Goal: Task Accomplishment & Management: Manage account settings

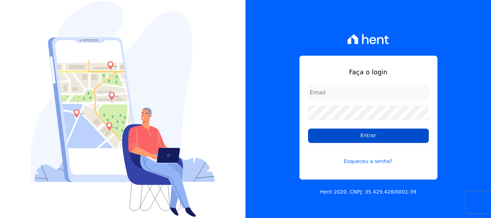
type input "documentos@fronteimoveis.com.br"
click at [360, 134] on input "Entrar" at bounding box center [368, 136] width 121 height 14
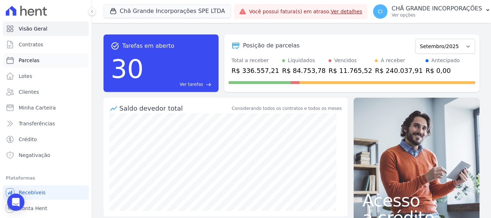
click at [33, 60] on span "Parcelas" at bounding box center [29, 60] width 21 height 7
select select
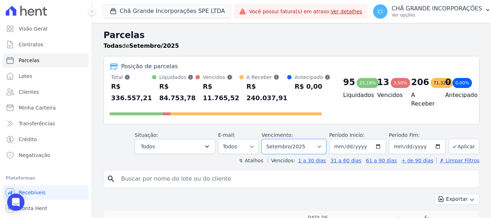
click at [298, 148] on select "Filtrar por período ──────── Todos os meses Outubro/2019 Novembro/2019 Dezembro…" at bounding box center [294, 146] width 65 height 15
select select "08/2025"
click at [266, 139] on select "Filtrar por período ──────── Todos os meses Outubro/2019 Novembro/2019 Dezembro…" at bounding box center [294, 146] width 65 height 15
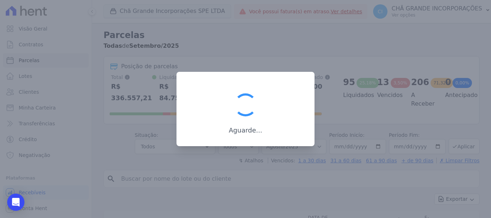
click at [268, 175] on div at bounding box center [245, 109] width 491 height 218
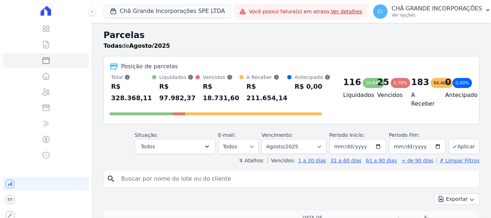
select select
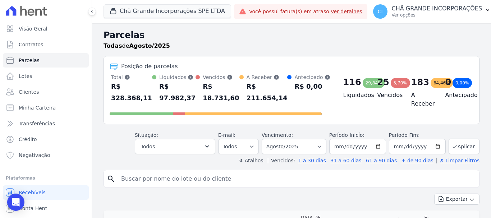
click at [209, 182] on input "search" at bounding box center [297, 179] width 360 height 14
type input "andreia de lima"
select select
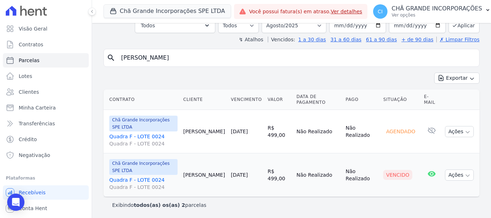
scroll to position [49, 0]
click at [308, 24] on select "Filtrar por período ──────── Todos os meses Outubro/2019 Novembro/2019 Dezembro…" at bounding box center [294, 24] width 65 height 15
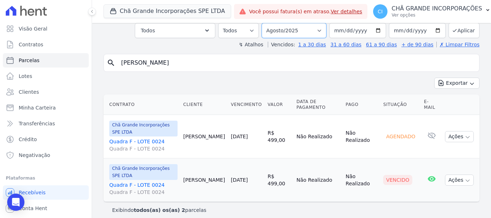
select select "09/2025"
click at [266, 23] on select "Filtrar por período ──────── Todos os meses Outubro/2019 Novembro/2019 Dezembro…" at bounding box center [294, 30] width 65 height 15
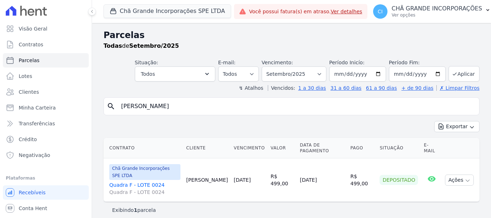
select select
